Goal: Information Seeking & Learning: Check status

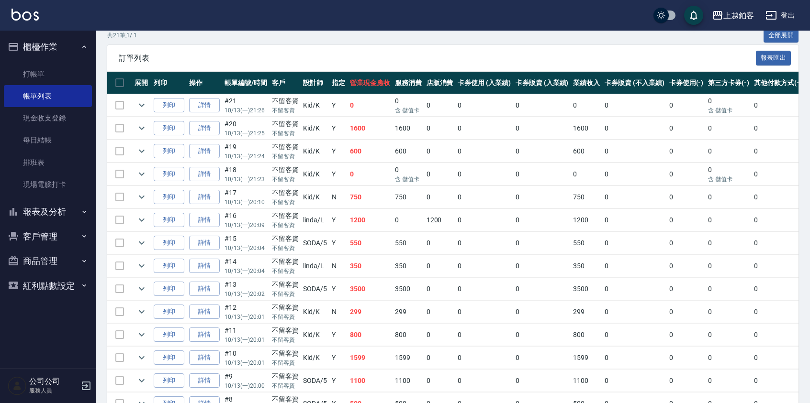
scroll to position [0, 11]
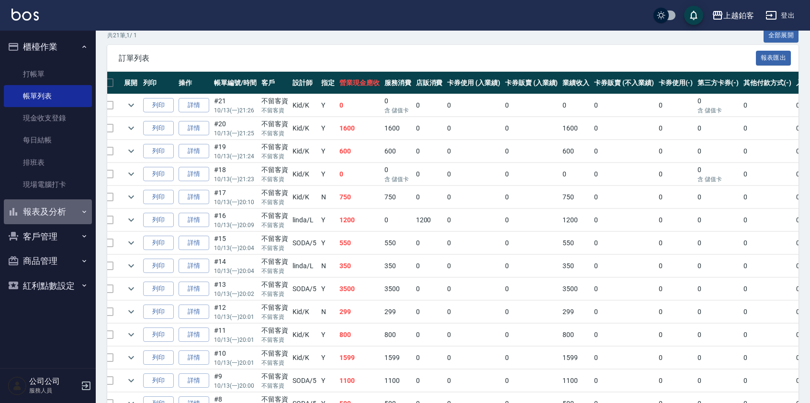
click at [45, 218] on button "報表及分析" at bounding box center [48, 212] width 88 height 25
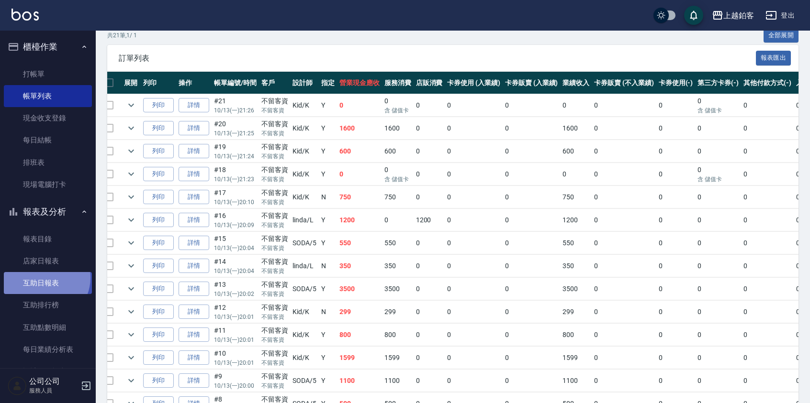
click at [44, 278] on link "互助日報表" at bounding box center [48, 283] width 88 height 22
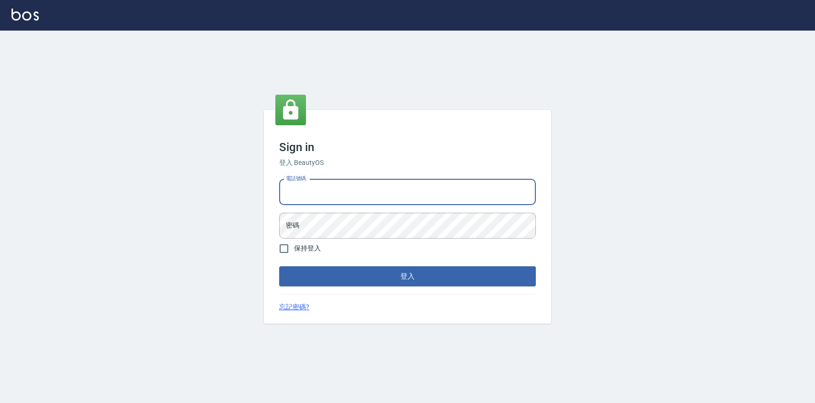
click at [309, 202] on input "電話號碼" at bounding box center [407, 192] width 257 height 26
type input "0424526080"
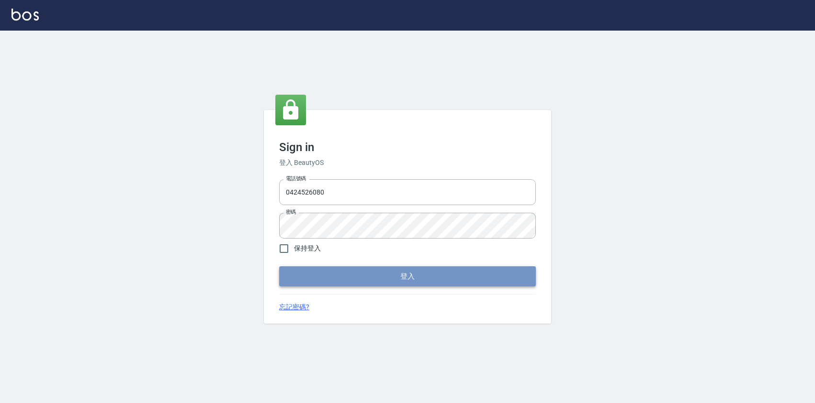
click at [359, 282] on button "登入" at bounding box center [407, 277] width 257 height 20
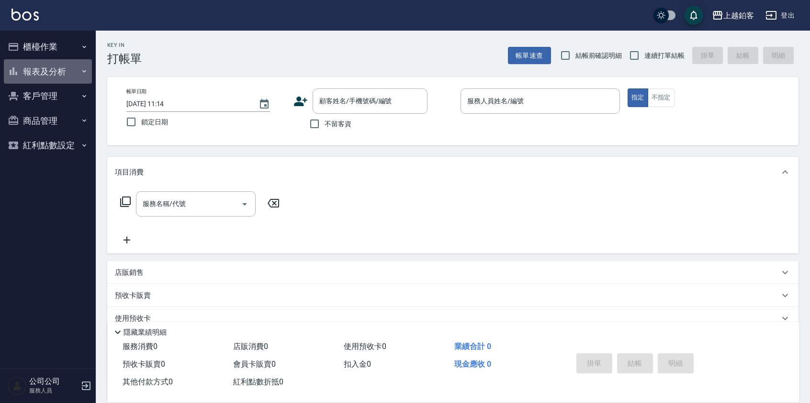
click at [33, 62] on button "報表及分析" at bounding box center [48, 71] width 88 height 25
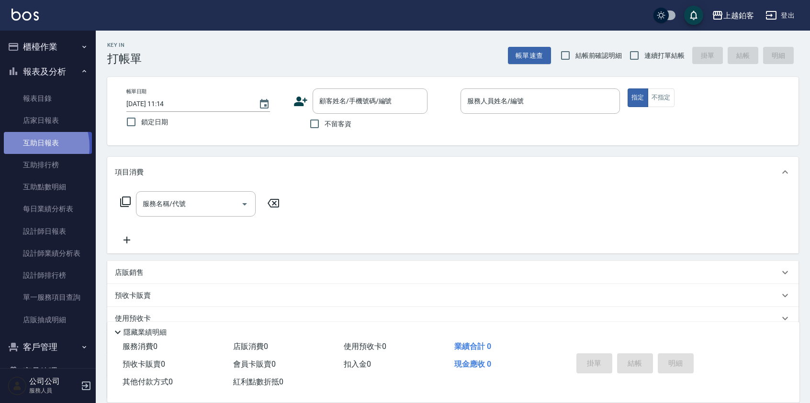
click at [30, 146] on link "互助日報表" at bounding box center [48, 143] width 88 height 22
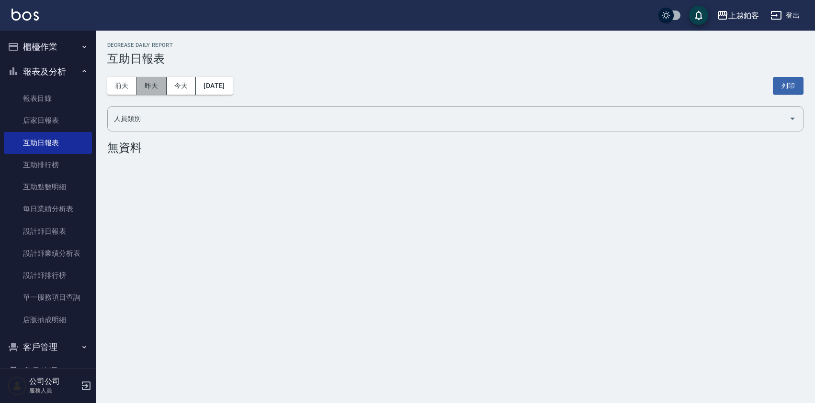
click at [157, 86] on button "昨天" at bounding box center [152, 86] width 30 height 18
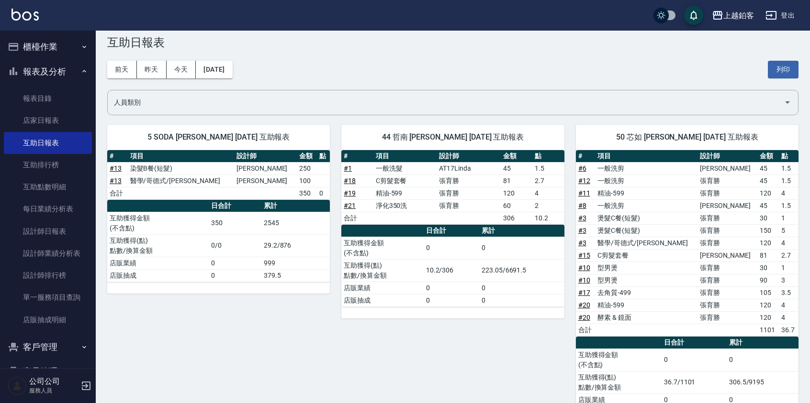
scroll to position [20, 0]
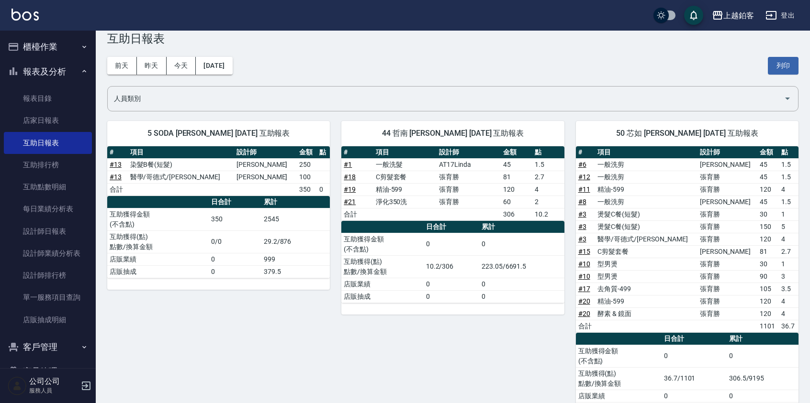
click at [32, 45] on button "櫃檯作業" at bounding box center [48, 46] width 88 height 25
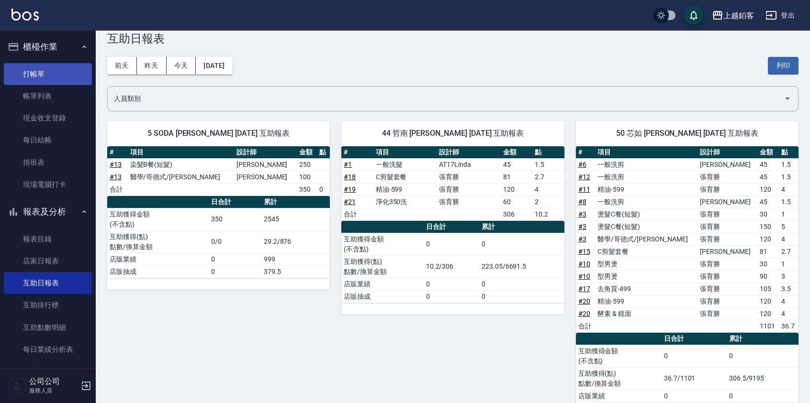
click at [37, 76] on link "打帳單" at bounding box center [48, 74] width 88 height 22
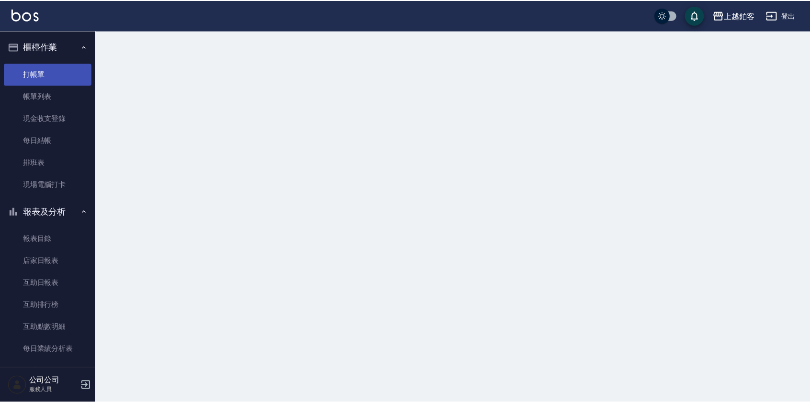
scroll to position [0, 0]
